Goal: Task Accomplishment & Management: Complete application form

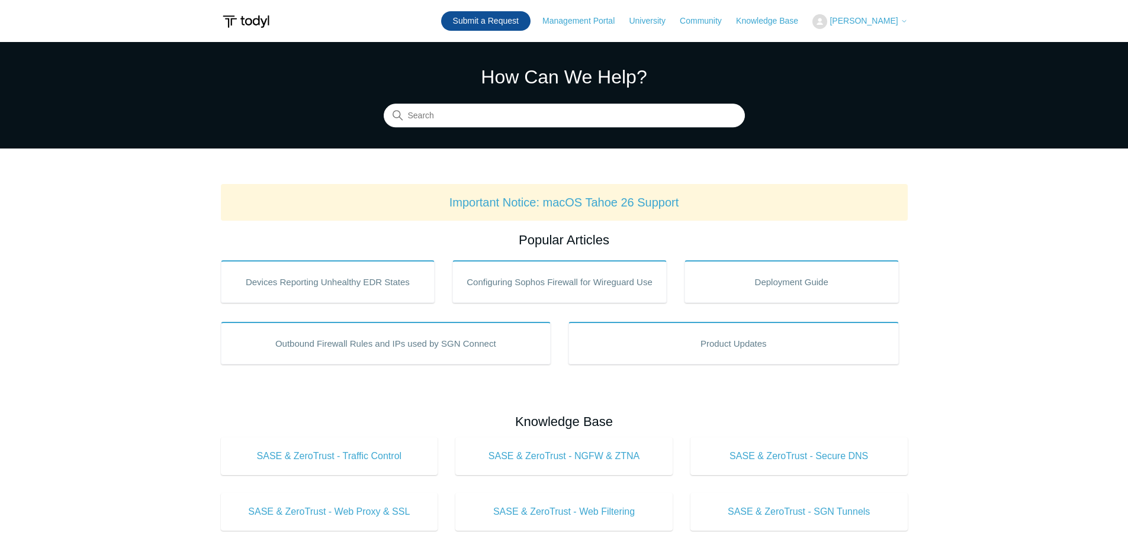
click at [510, 21] on link "Submit a Request" at bounding box center [485, 21] width 89 height 20
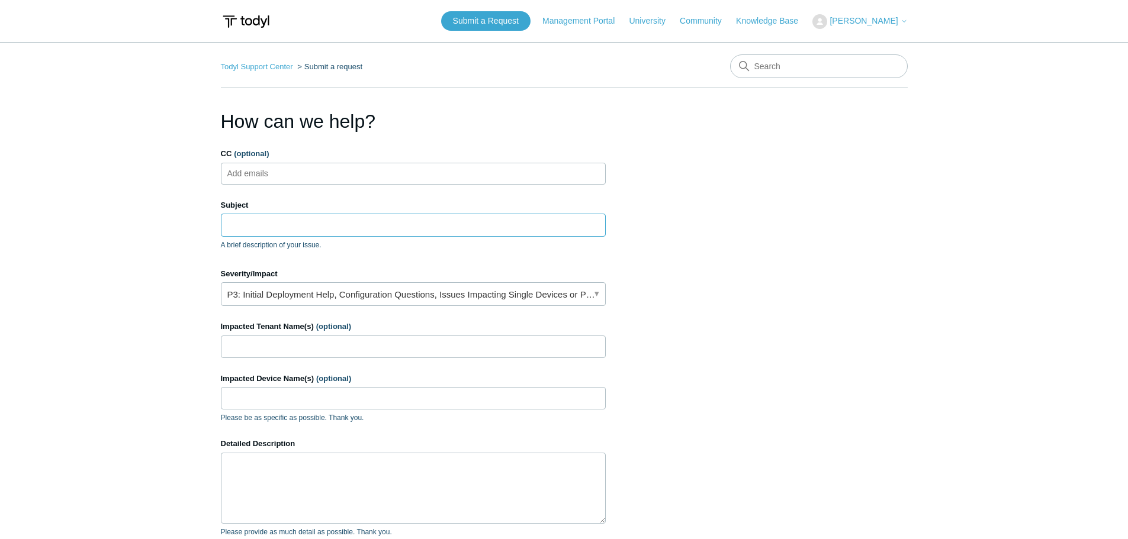
click at [256, 226] on input "Subject" at bounding box center [413, 225] width 385 height 22
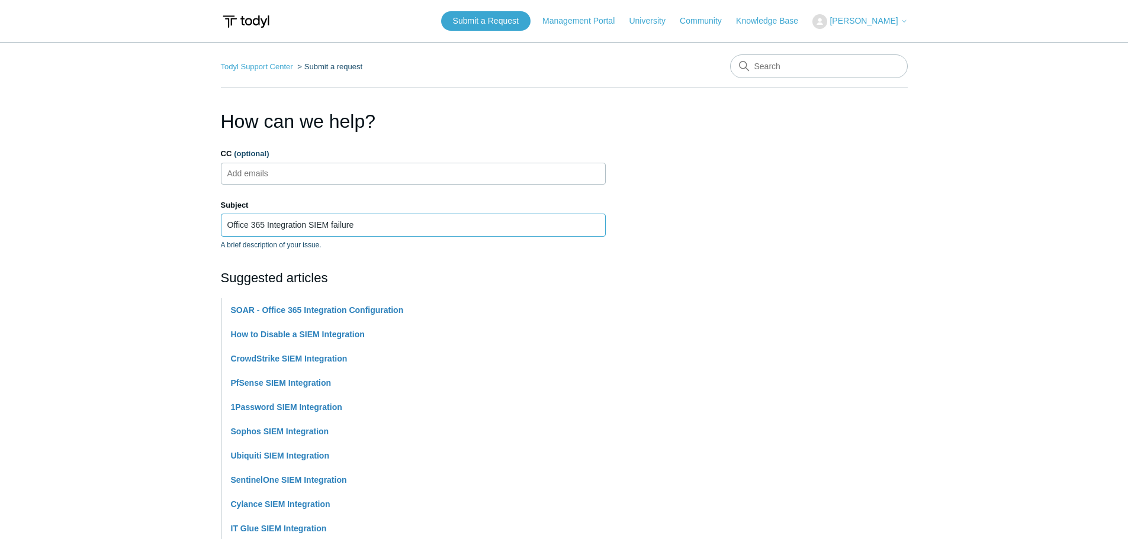
type input "Office 365 Integration SIEM failure"
click at [803, 393] on section "How can we help? CC (optional) Add emails Subject Office 365 Integration SIEM f…" at bounding box center [564, 523] width 687 height 833
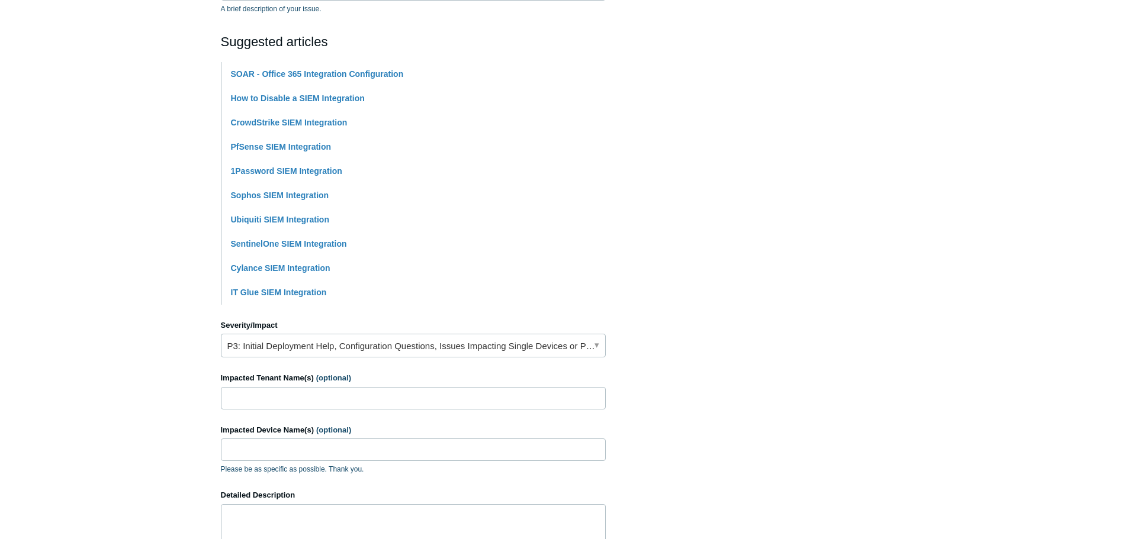
scroll to position [237, 0]
click at [333, 355] on link "P3: Initial Deployment Help, Configuration Questions, Issues Impacting Single D…" at bounding box center [413, 345] width 385 height 24
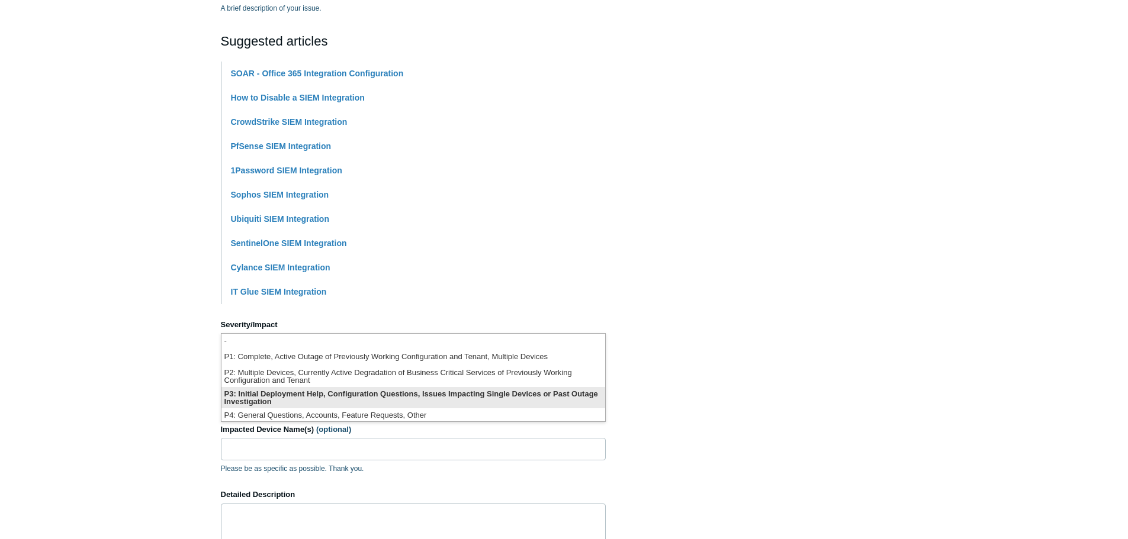
click at [326, 393] on li "P3: Initial Deployment Help, Configuration Questions, Issues Impacting Single D…" at bounding box center [413, 397] width 384 height 21
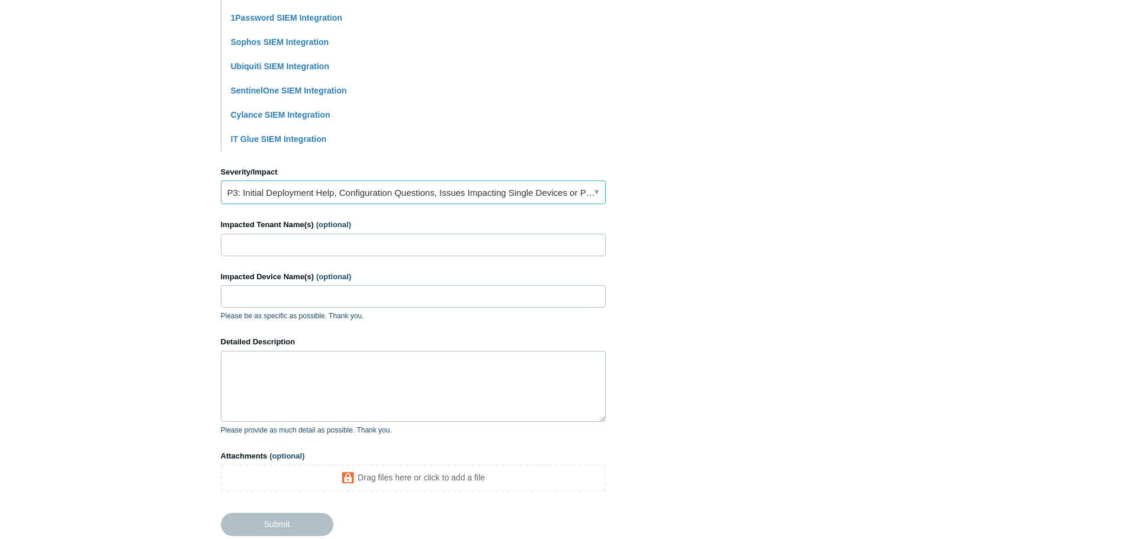
scroll to position [414, 0]
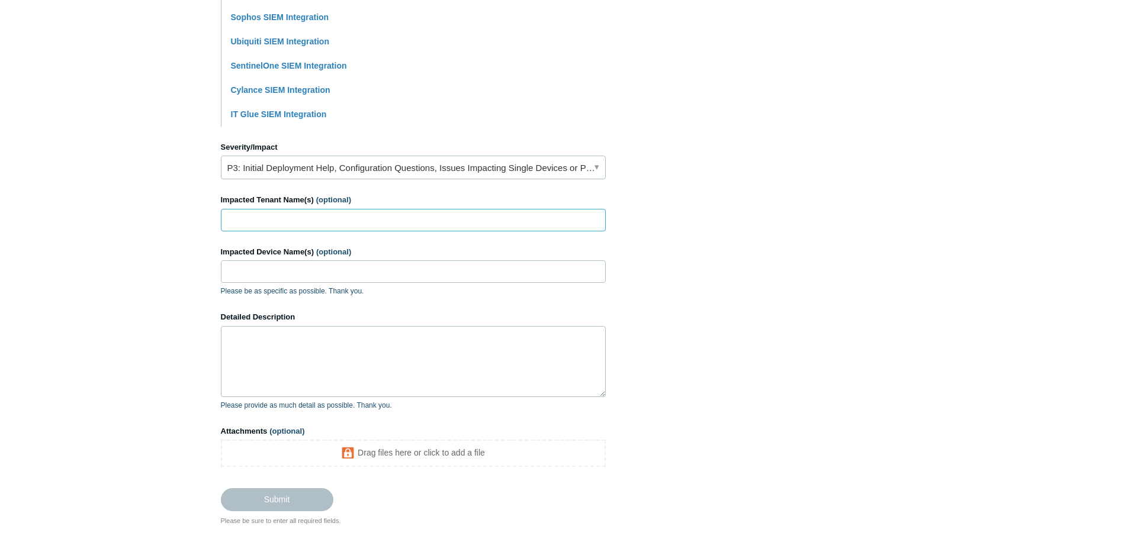
click at [309, 224] on input "Impacted Tenant Name(s) (optional)" at bounding box center [413, 220] width 385 height 22
type input "Redblue"
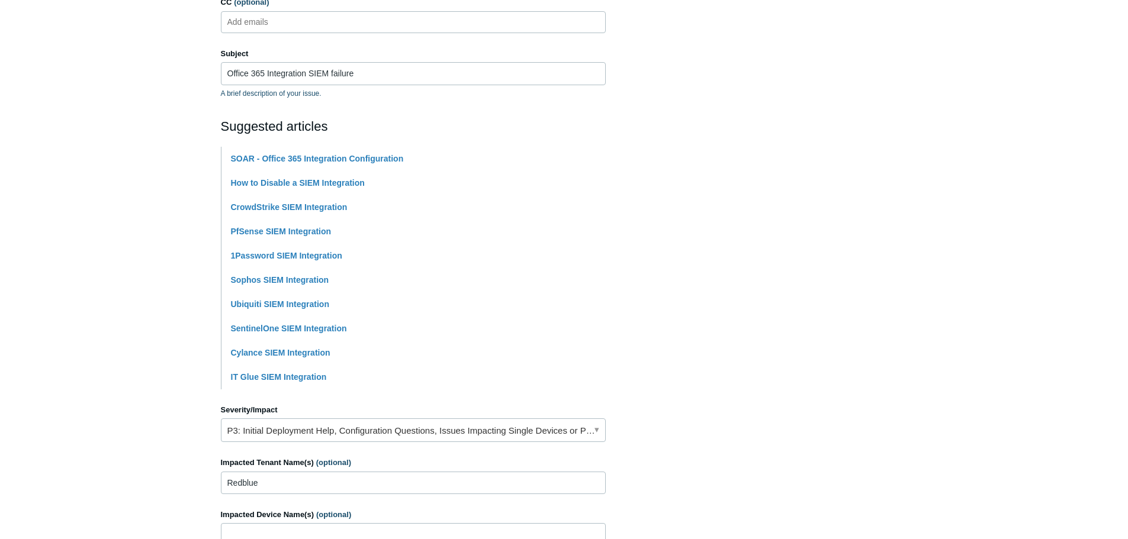
scroll to position [118, 0]
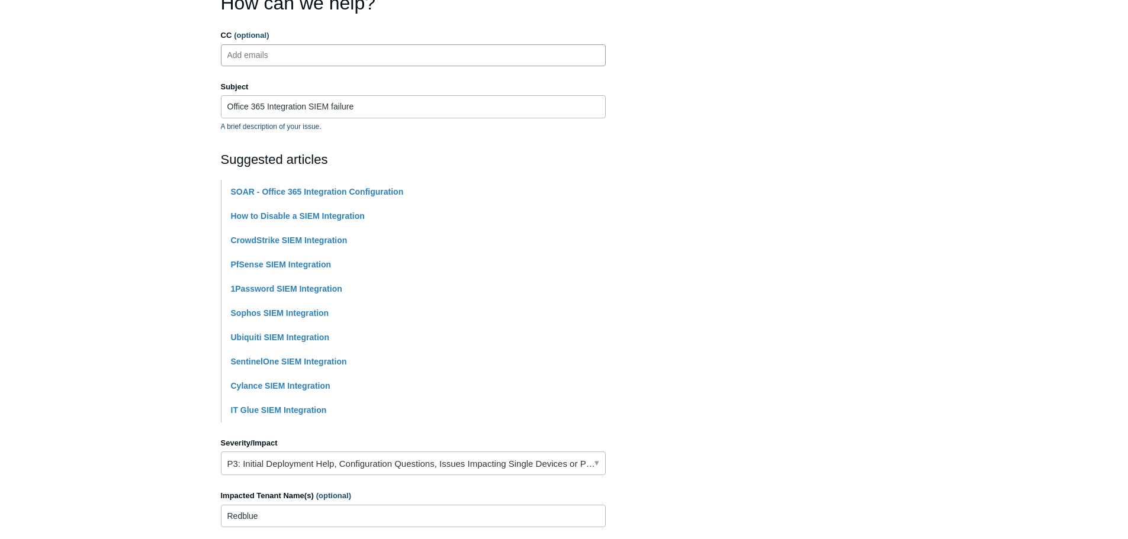
click at [286, 53] on input "CC (optional)" at bounding box center [258, 55] width 70 height 18
paste input "Justin Suzuki <jsuzuki@todyl.com>"
type input "Justin Suzuki <jsuzuki@todyl.com>"
click at [352, 53] on span "<jsuzuki@todyl.com>" at bounding box center [416, 56] width 128 height 14
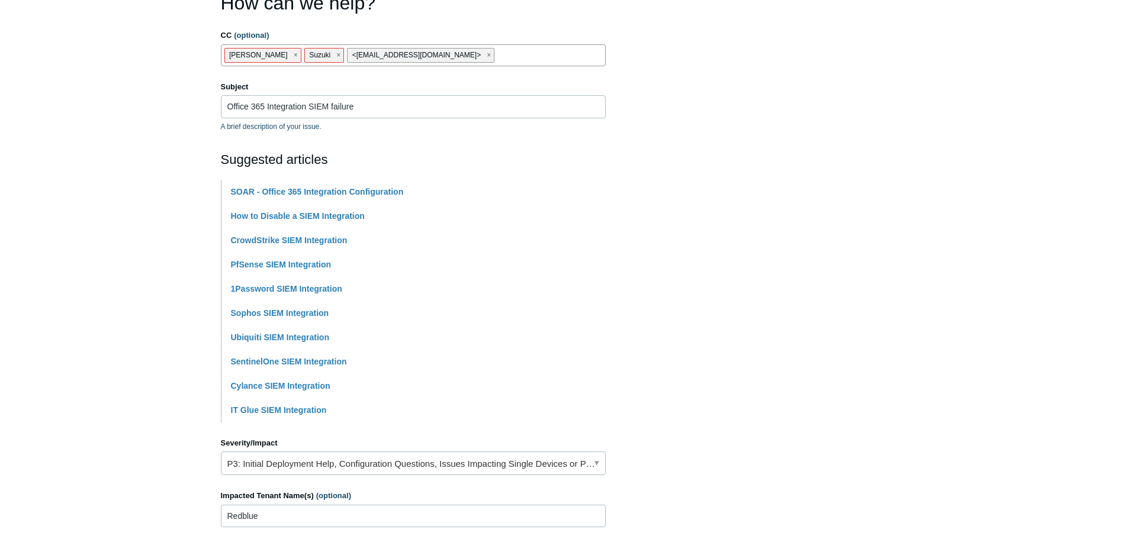
click at [383, 54] on li "<jsuzuki@todyl.com>" at bounding box center [420, 55] width 147 height 15
click at [487, 55] on span "close" at bounding box center [489, 56] width 4 height 14
click at [304, 54] on li "Suzuki" at bounding box center [324, 55] width 40 height 15
click at [297, 47] on ul "Add emails" at bounding box center [413, 55] width 385 height 22
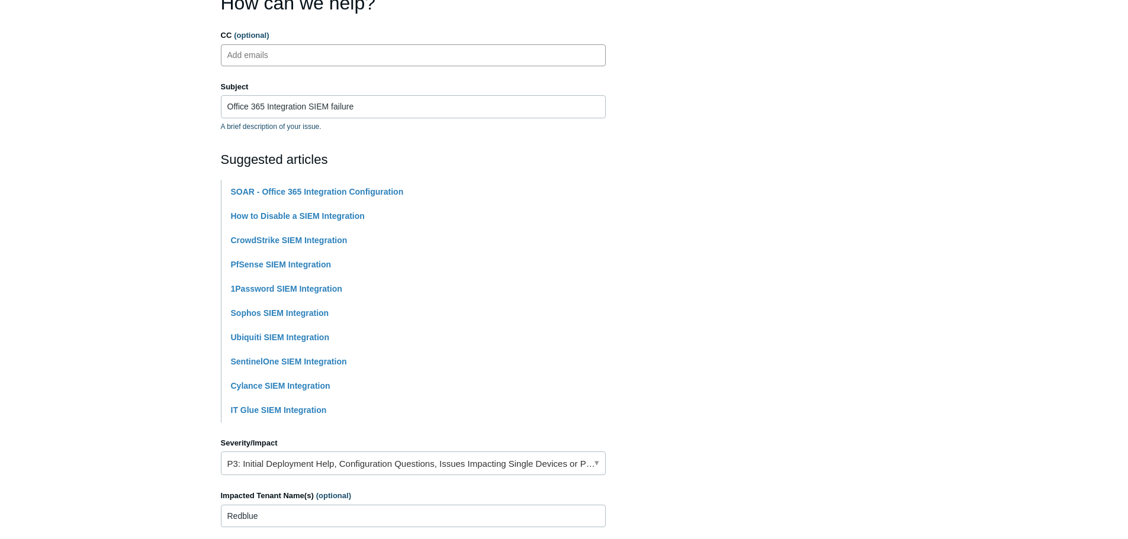
paste input "jimmy@todyl.com"
type input "jimmy@todyl.com"
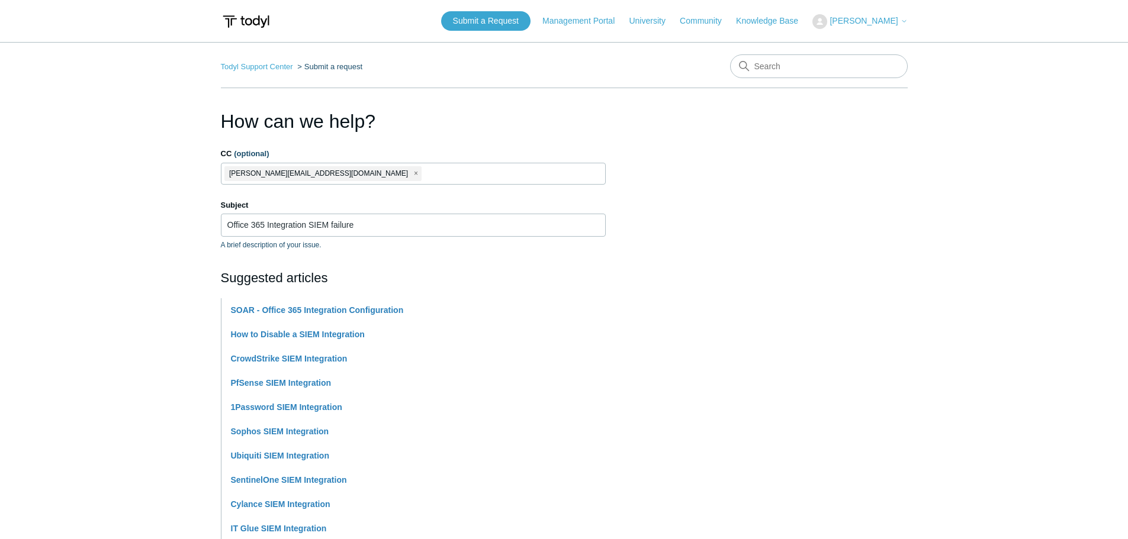
click at [423, 178] on input "CC (optional)" at bounding box center [438, 174] width 30 height 18
paste input "jimmy@todyl.com"
type input "jimmy@todyl.com"
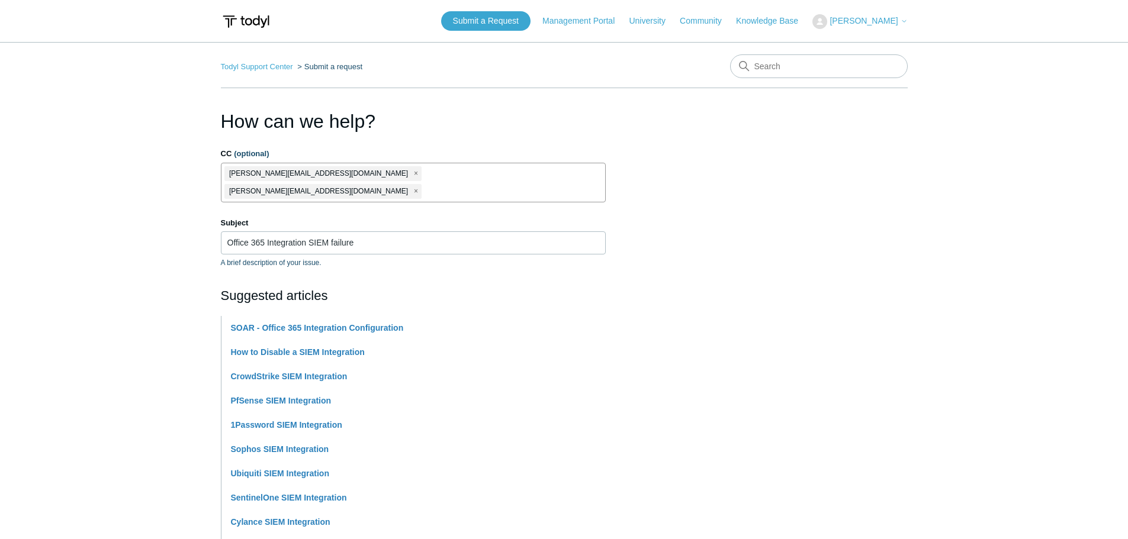
click at [414, 185] on span "close" at bounding box center [416, 192] width 4 height 14
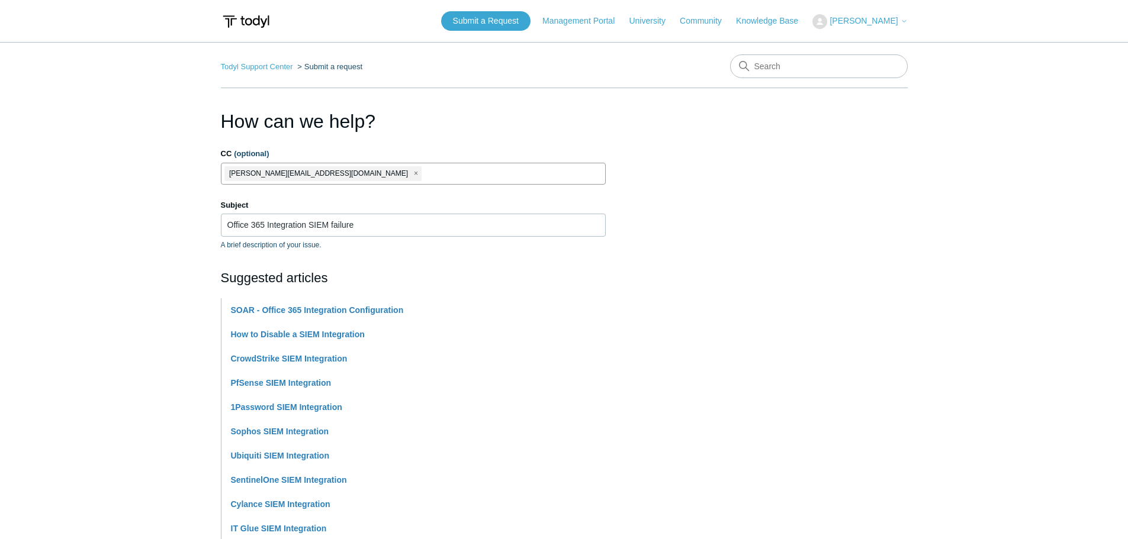
paste input "jsuzuki@todyl.com"
type input "jsuzuki@todyl.com"
click at [707, 247] on section "How can we help? CC (optional) jimmy@todyl.com jsuzuki@todyl.com Subject Office…" at bounding box center [564, 523] width 687 height 833
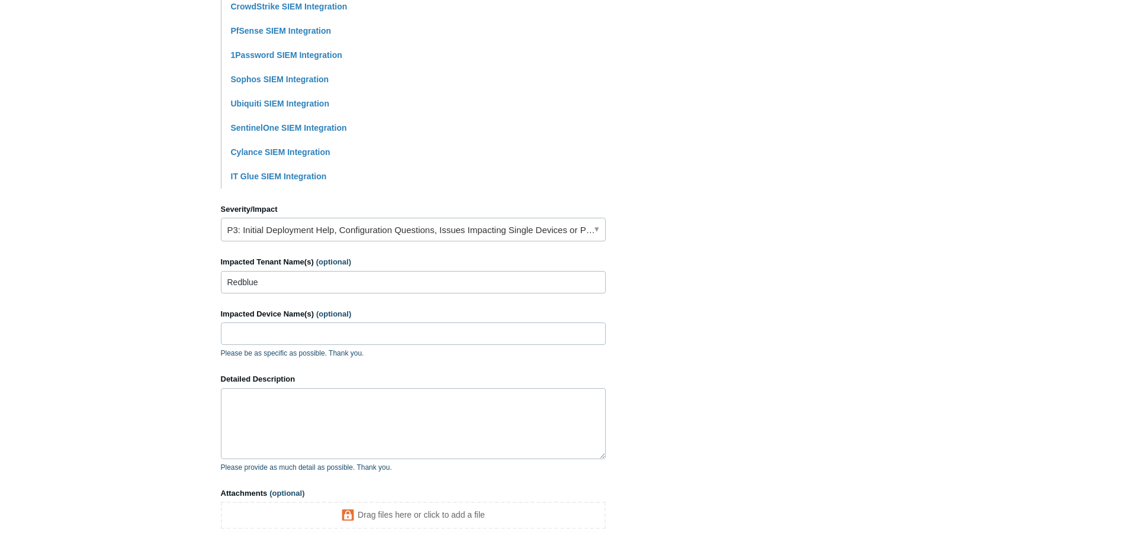
scroll to position [483, 0]
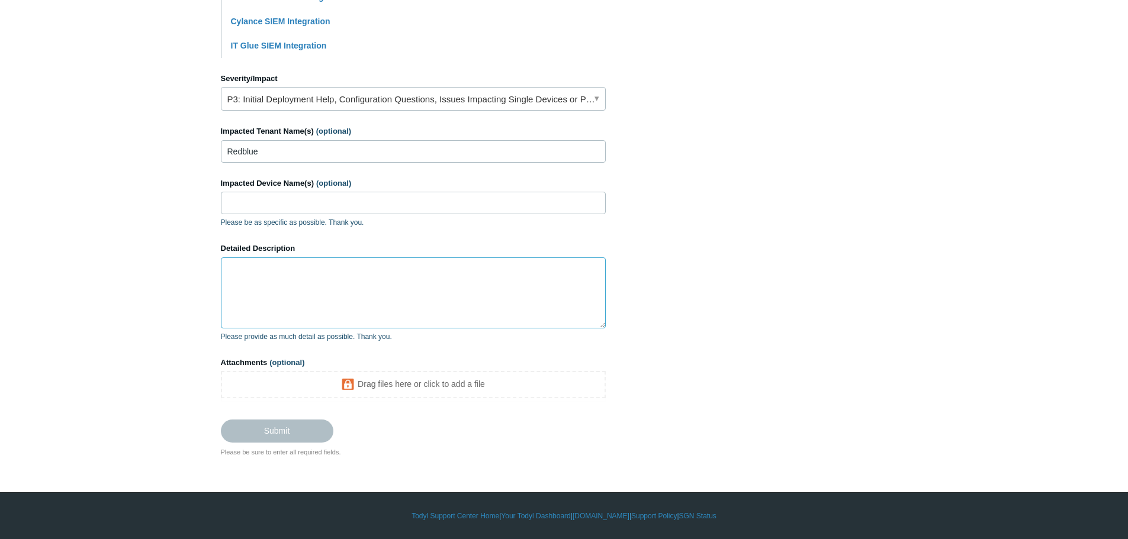
click at [288, 304] on textarea "Detailed Description" at bounding box center [413, 293] width 385 height 71
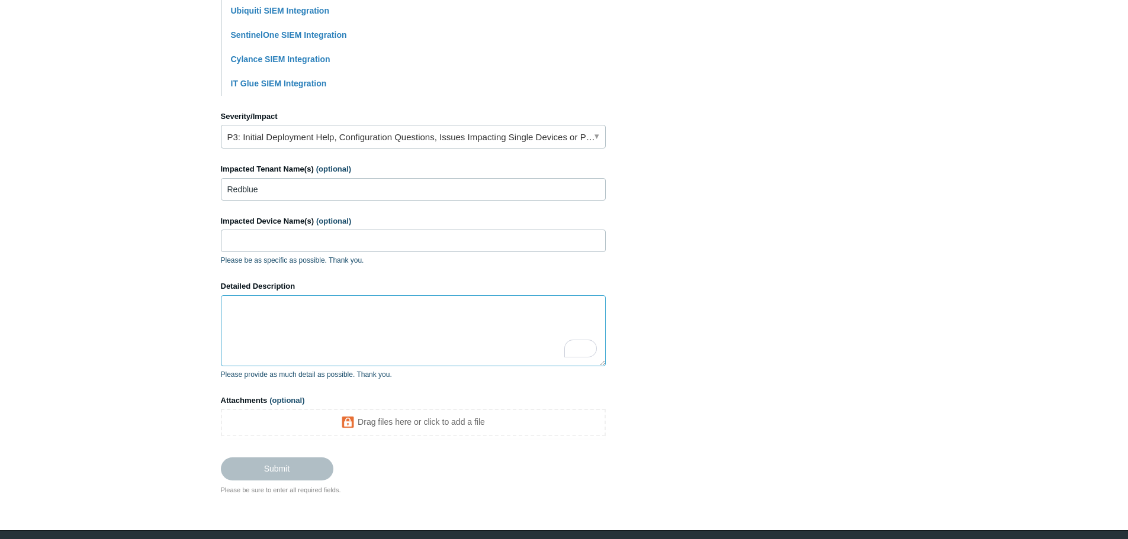
scroll to position [424, 0]
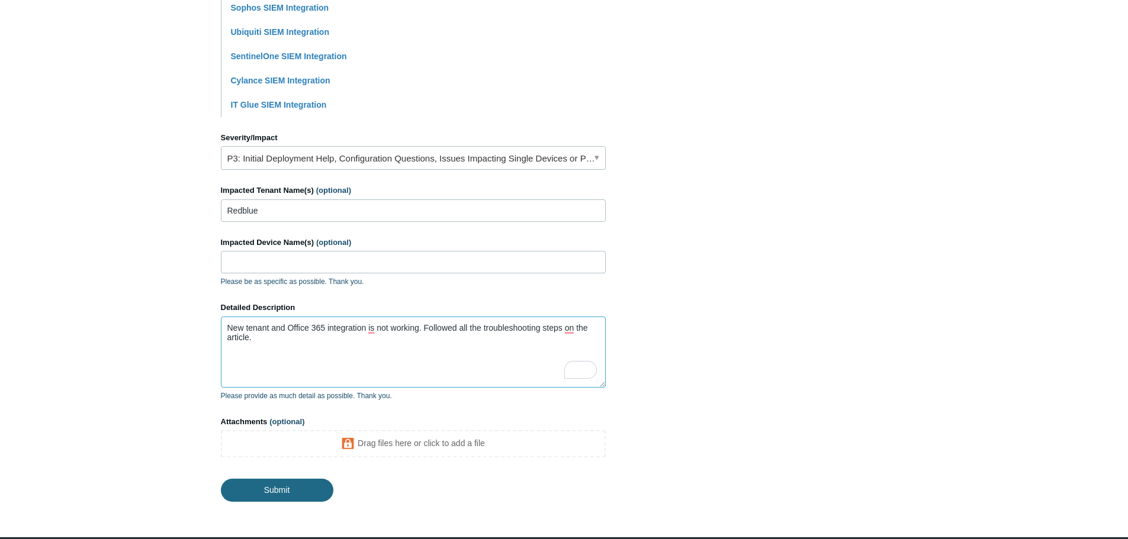
type textarea "New tenant and Office 365 integration is not working. Followed all the troubles…"
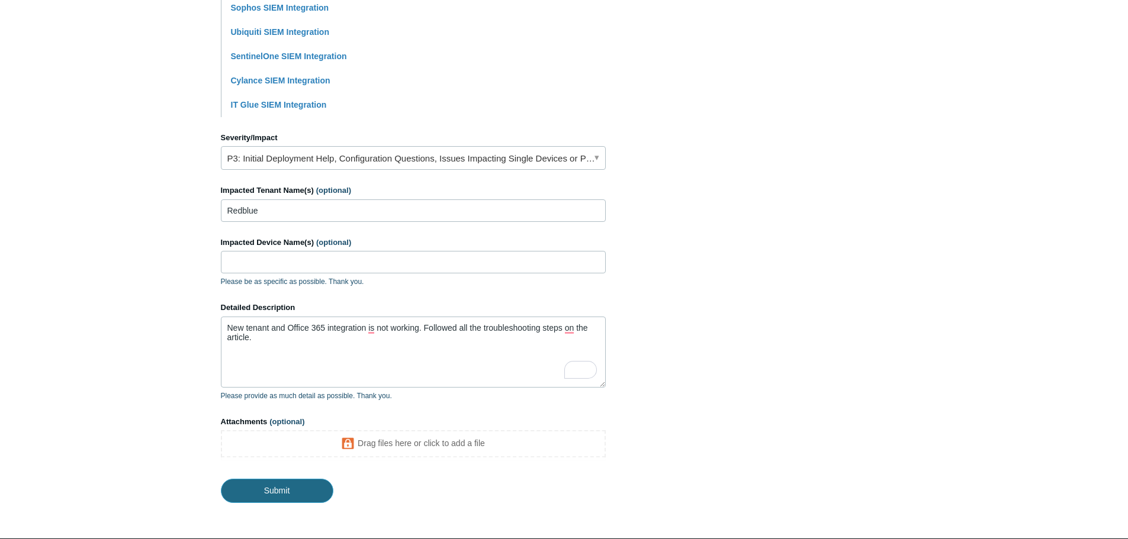
click at [267, 485] on input "Submit" at bounding box center [277, 491] width 112 height 24
